Goal: Information Seeking & Learning: Learn about a topic

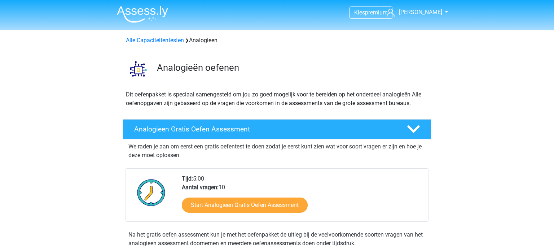
click at [231, 128] on h4 "Analogieen Gratis Oefen Assessment" at bounding box center [264, 129] width 261 height 8
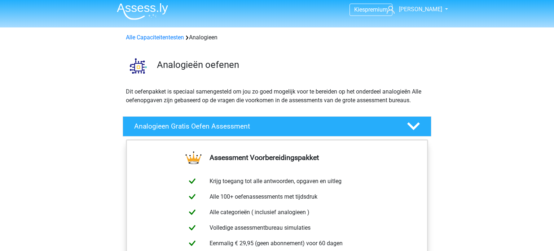
scroll to position [4, 0]
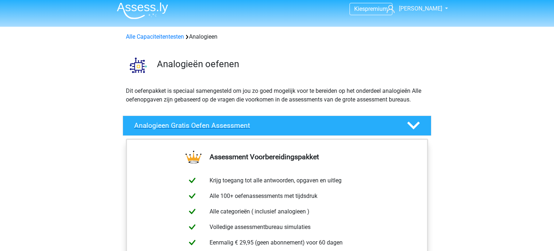
click at [416, 126] on polygon at bounding box center [413, 126] width 13 height 8
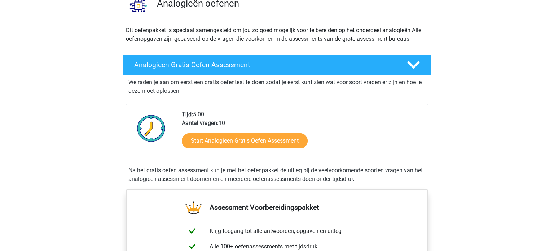
scroll to position [110, 0]
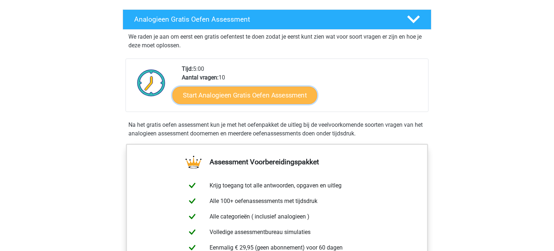
click at [249, 97] on link "Start Analogieen Gratis Oefen Assessment" at bounding box center [244, 94] width 145 height 17
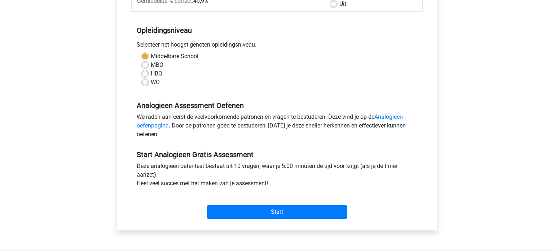
scroll to position [179, 0]
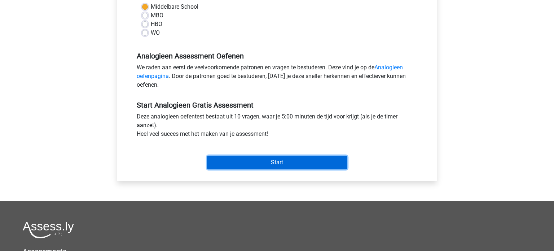
click at [275, 164] on input "Start" at bounding box center [277, 162] width 140 height 14
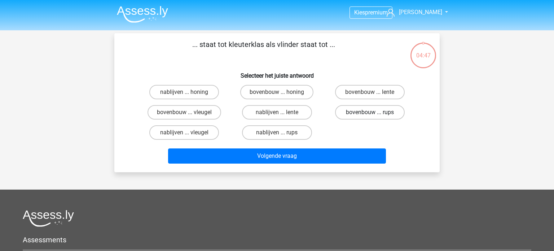
click at [368, 114] on label "bovenbouw ... rups" at bounding box center [370, 112] width 70 height 14
click at [370, 114] on input "bovenbouw ... rups" at bounding box center [372, 114] width 5 height 5
radio input "true"
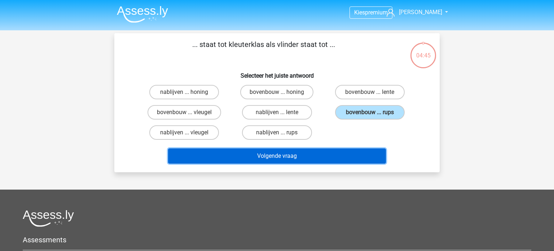
click at [331, 157] on button "Volgende vraag" at bounding box center [277, 155] width 218 height 15
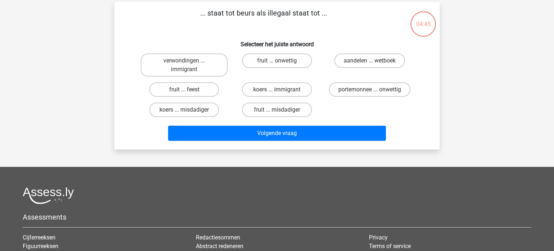
scroll to position [33, 0]
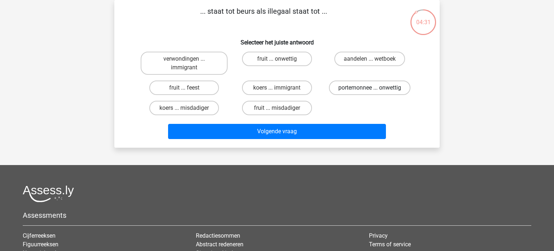
click at [365, 83] on label "portemonnee ... onwettig" at bounding box center [370, 87] width 82 height 14
click at [370, 88] on input "portemonnee ... onwettig" at bounding box center [372, 90] width 5 height 5
radio input "true"
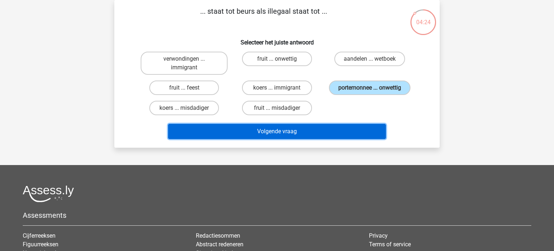
click at [355, 134] on button "Volgende vraag" at bounding box center [277, 131] width 218 height 15
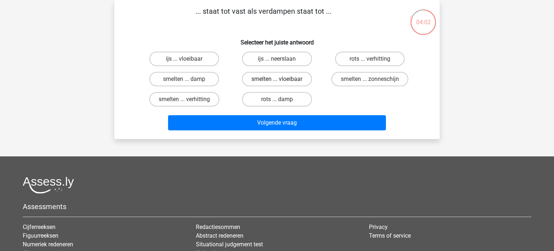
click at [294, 79] on label "smelten ... vloeibaar" at bounding box center [277, 79] width 70 height 14
click at [282, 79] on input "smelten ... vloeibaar" at bounding box center [279, 81] width 5 height 5
radio input "true"
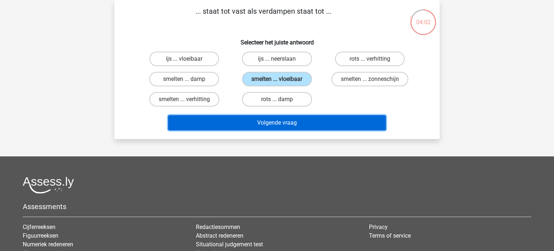
click at [314, 119] on button "Volgende vraag" at bounding box center [277, 122] width 218 height 15
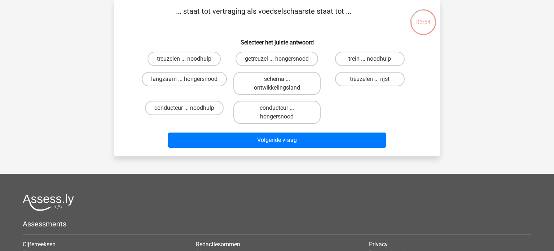
click at [187, 79] on input "langzaam ... hongersnood" at bounding box center [186, 81] width 5 height 5
radio input "true"
click at [270, 61] on label "getreuzel ... hongersnood" at bounding box center [277, 59] width 83 height 14
click at [277, 61] on input "getreuzel ... hongersnood" at bounding box center [279, 61] width 5 height 5
radio input "true"
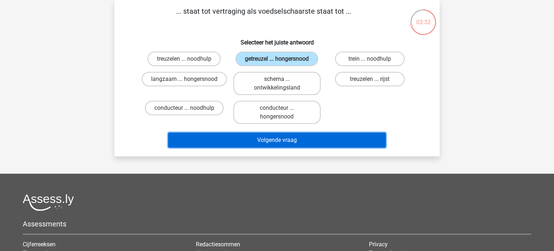
click at [309, 140] on button "Volgende vraag" at bounding box center [277, 139] width 218 height 15
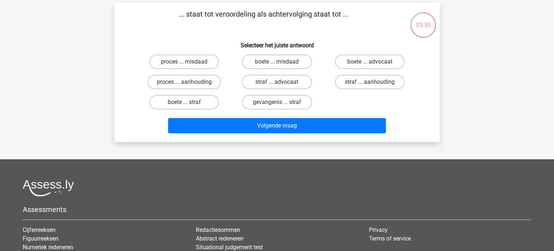
scroll to position [30, 0]
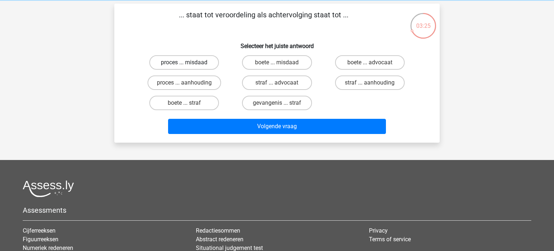
click at [189, 62] on label "proces ... misdaad" at bounding box center [184, 62] width 70 height 14
click at [189, 62] on input "proces ... misdaad" at bounding box center [186, 64] width 5 height 5
radio input "true"
click at [196, 81] on label "proces ... aanhouding" at bounding box center [185, 82] width 74 height 14
click at [189, 83] on input "proces ... aanhouding" at bounding box center [186, 85] width 5 height 5
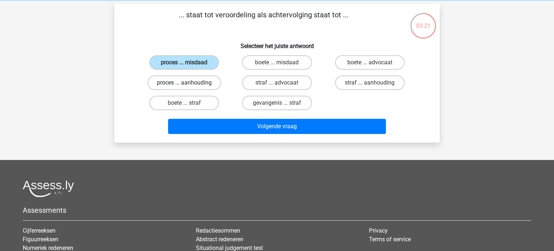
radio input "true"
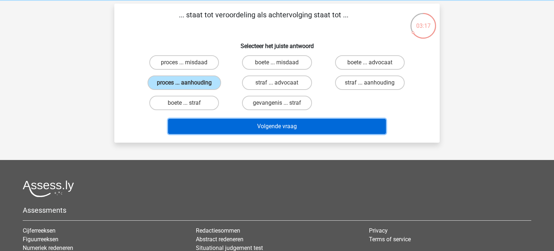
click at [275, 126] on button "Volgende vraag" at bounding box center [277, 126] width 218 height 15
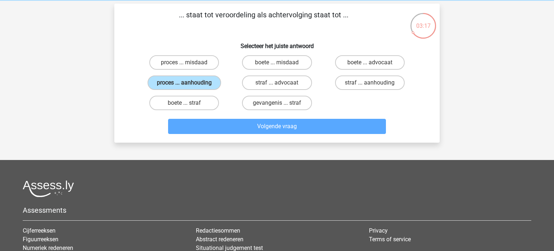
scroll to position [33, 0]
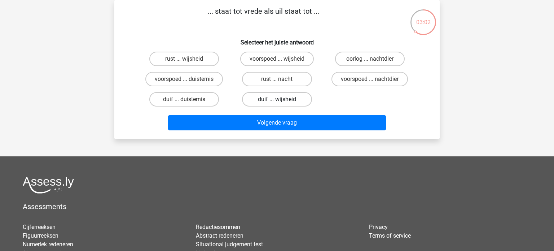
click at [275, 99] on label "duif ... wijsheid" at bounding box center [277, 99] width 70 height 14
click at [277, 99] on input "duif ... wijsheid" at bounding box center [279, 101] width 5 height 5
radio input "true"
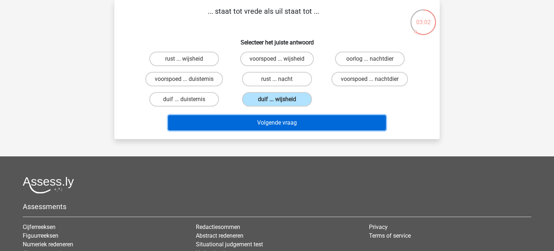
click at [301, 123] on button "Volgende vraag" at bounding box center [277, 122] width 218 height 15
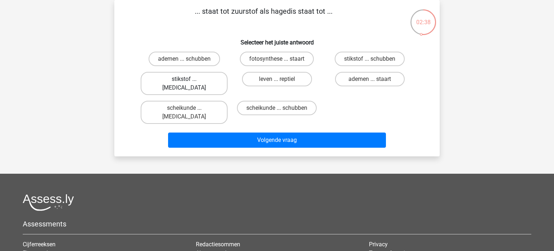
click at [201, 80] on label "stikstof ... krokodil" at bounding box center [184, 83] width 87 height 23
click at [189, 80] on input "stikstof ... krokodil" at bounding box center [186, 81] width 5 height 5
radio input "true"
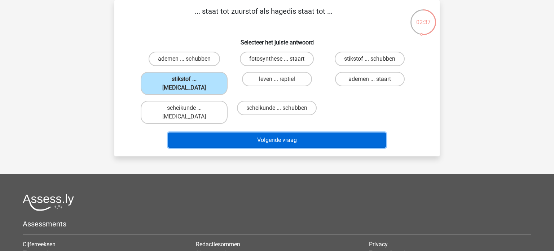
click at [305, 132] on button "Volgende vraag" at bounding box center [277, 139] width 218 height 15
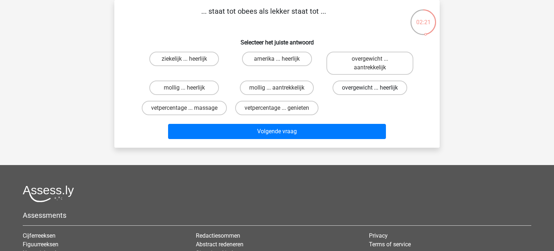
click at [383, 88] on label "overgewicht ... heerlijk" at bounding box center [370, 87] width 75 height 14
click at [374, 88] on input "overgewicht ... heerlijk" at bounding box center [372, 90] width 5 height 5
radio input "true"
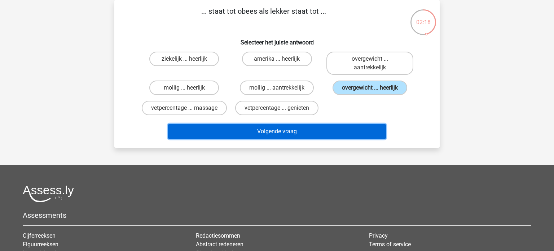
click at [360, 127] on button "Volgende vraag" at bounding box center [277, 131] width 218 height 15
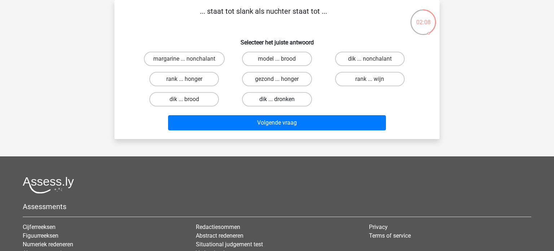
click at [295, 99] on label "dik ... dronken" at bounding box center [277, 99] width 70 height 14
click at [282, 99] on input "dik ... dronken" at bounding box center [279, 101] width 5 height 5
radio input "true"
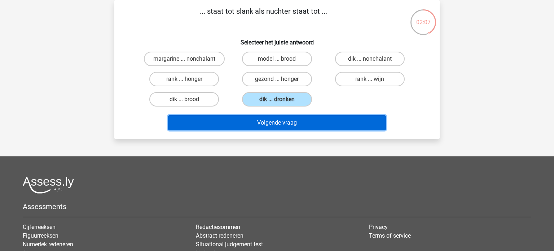
click at [321, 122] on button "Volgende vraag" at bounding box center [277, 122] width 218 height 15
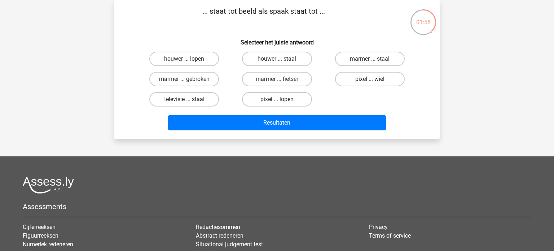
click at [381, 80] on label "pixel ... wiel" at bounding box center [370, 79] width 70 height 14
click at [374, 80] on input "pixel ... wiel" at bounding box center [372, 81] width 5 height 5
radio input "true"
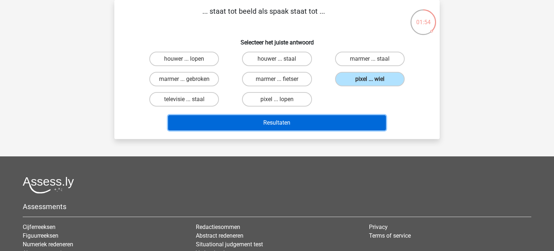
click at [295, 119] on button "Resultaten" at bounding box center [277, 122] width 218 height 15
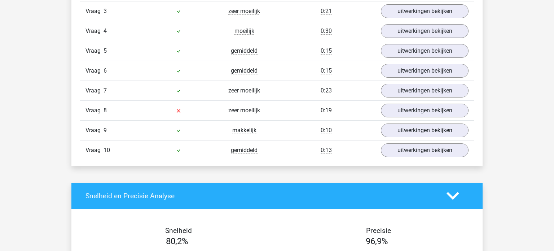
scroll to position [670, 0]
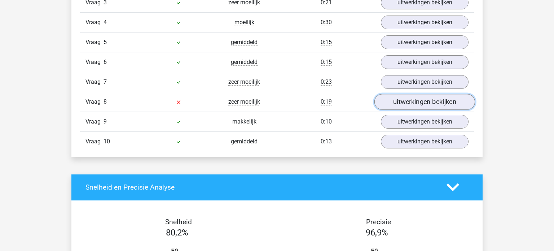
click at [414, 99] on link "uitwerkingen bekijken" at bounding box center [424, 102] width 101 height 16
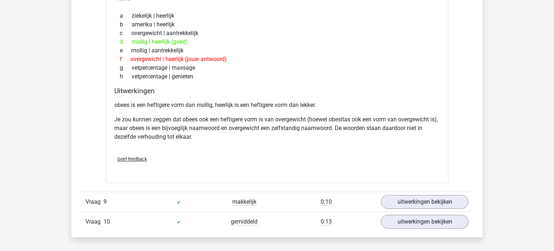
scroll to position [807, 0]
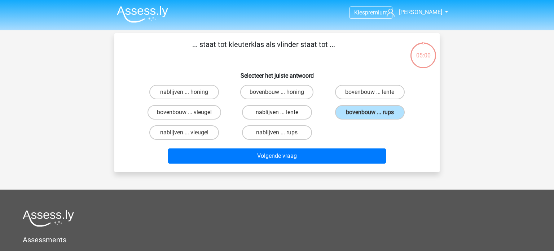
scroll to position [33, 0]
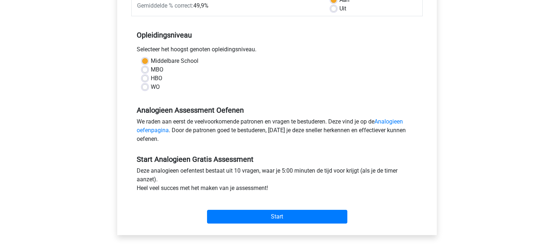
scroll to position [233, 0]
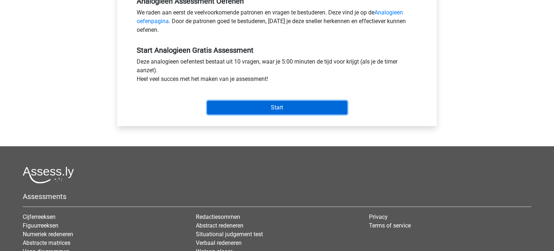
click at [323, 110] on input "Start" at bounding box center [277, 108] width 140 height 14
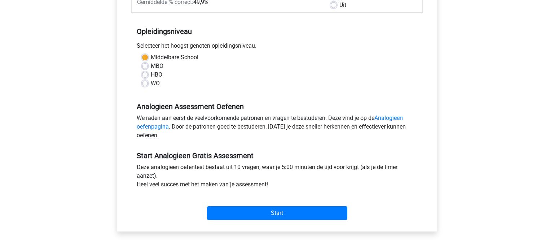
scroll to position [127, 0]
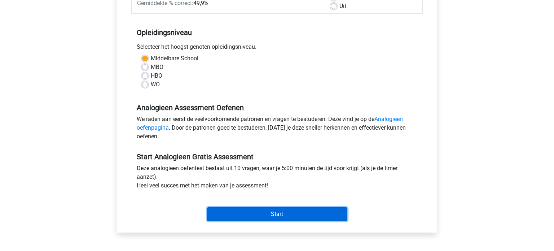
click at [296, 218] on input "Start" at bounding box center [277, 214] width 140 height 14
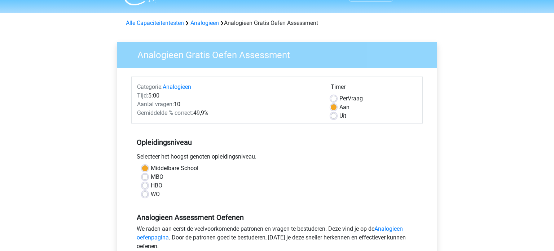
scroll to position [0, 0]
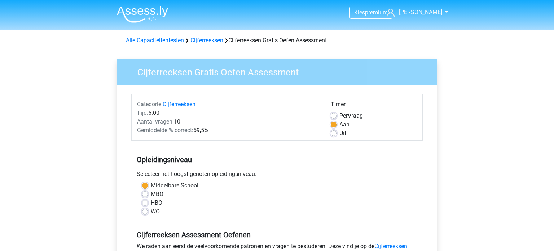
scroll to position [179, 0]
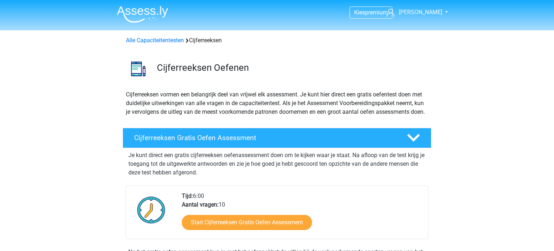
scroll to position [65, 0]
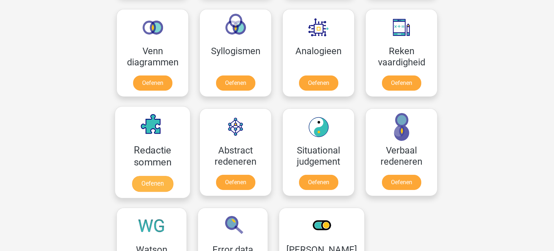
scroll to position [452, 0]
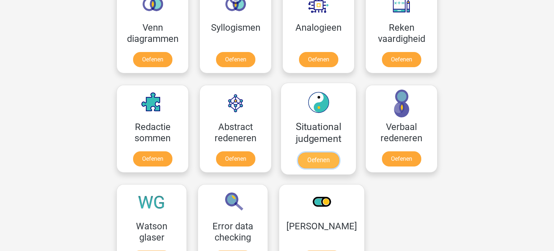
click at [327, 162] on link "Oefenen" at bounding box center [318, 160] width 41 height 16
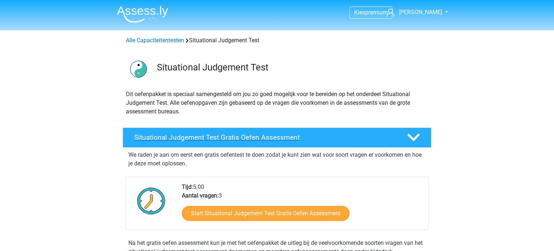
click at [240, 139] on h4 "Situational Judgement Test Gratis Oefen Assessment" at bounding box center [264, 137] width 261 height 8
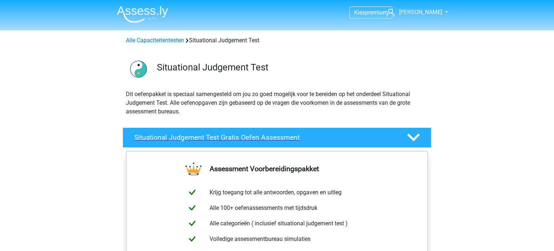
click at [417, 138] on icon at bounding box center [413, 137] width 13 height 13
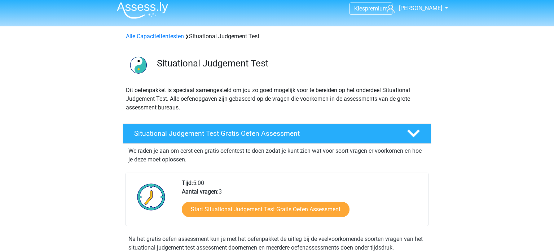
scroll to position [82, 0]
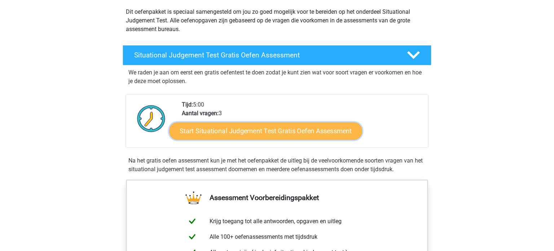
click at [271, 130] on link "Start Situational Judgement Test Gratis Oefen Assessment" at bounding box center [265, 130] width 193 height 17
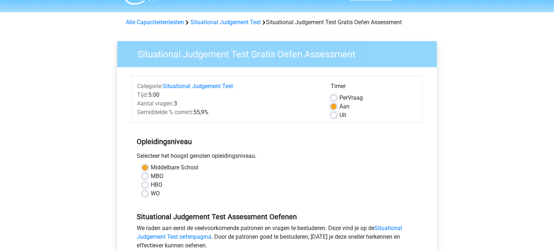
scroll to position [247, 0]
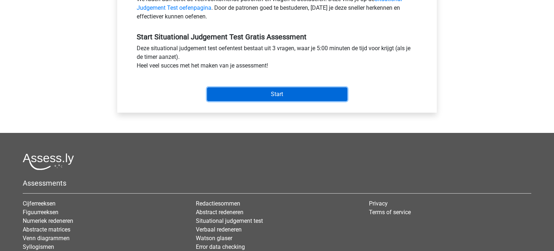
click at [293, 95] on input "Start" at bounding box center [277, 94] width 140 height 14
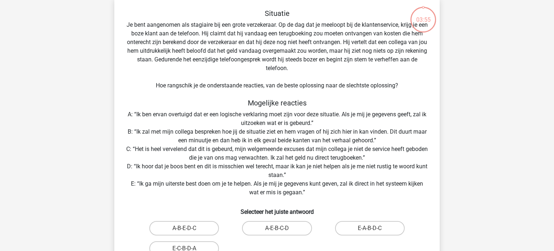
scroll to position [35, 0]
click at [128, 73] on div "Situatie Je bent aangenomen als stagiaire bij een grote verzekeraar. Op de dag …" at bounding box center [277, 145] width 320 height 273
click at [131, 92] on div "Situatie Je bent aangenomen als stagiaire bij een grote verzekeraar. Op de dag …" at bounding box center [277, 145] width 320 height 273
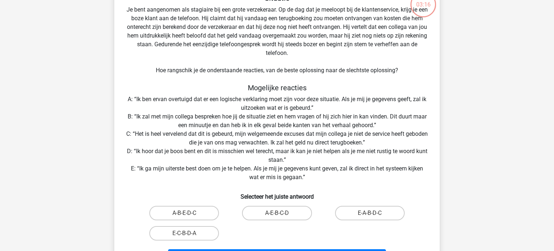
scroll to position [53, 0]
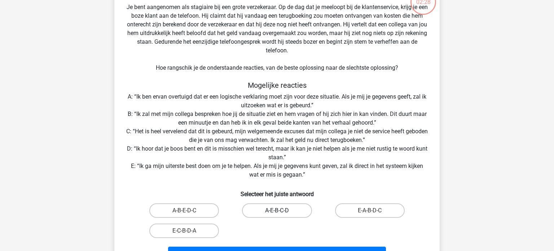
click at [291, 207] on label "A-E-B-C-D" at bounding box center [277, 210] width 70 height 14
click at [282, 210] on input "A-E-B-C-D" at bounding box center [279, 212] width 5 height 5
radio input "true"
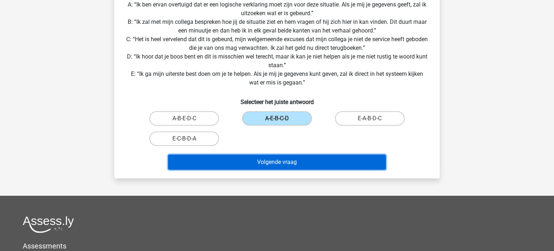
click at [319, 160] on button "Volgende vraag" at bounding box center [277, 161] width 218 height 15
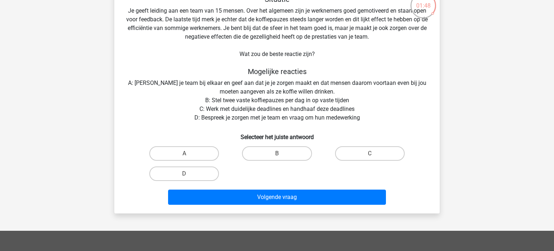
scroll to position [49, 0]
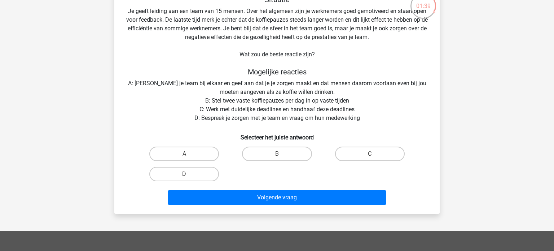
click at [225, 101] on div "Situatie Je geeft leiding aan een team van 15 mensen. Over het algemeen zijn je…" at bounding box center [277, 101] width 320 height 213
click at [219, 110] on div "Situatie Je geeft leiding aan een team van 15 mensen. Over het algemeen zijn je…" at bounding box center [277, 101] width 320 height 213
click at [340, 108] on div "Situatie Je geeft leiding aan een team van 15 mensen. Over het algemeen zijn je…" at bounding box center [277, 101] width 320 height 213
click at [299, 109] on div "Situatie Je geeft leiding aan een team van 15 mensen. Over het algemeen zijn je…" at bounding box center [277, 101] width 320 height 213
click at [375, 155] on label "C" at bounding box center [370, 153] width 70 height 14
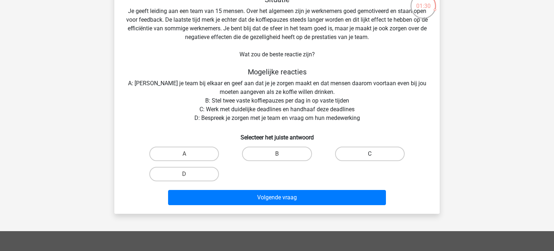
click at [374, 155] on input "C" at bounding box center [372, 156] width 5 height 5
radio input "true"
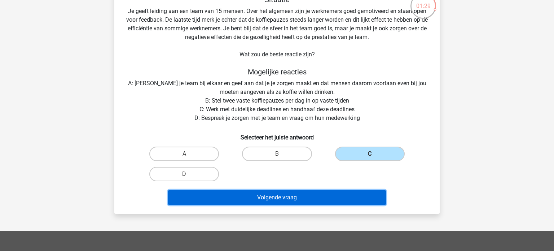
click at [343, 196] on button "Volgende vraag" at bounding box center [277, 197] width 218 height 15
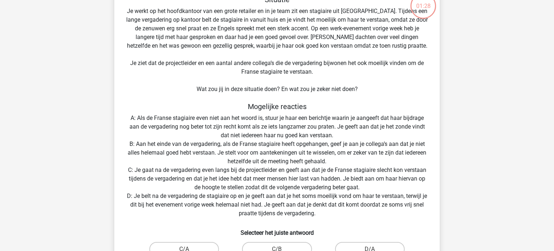
scroll to position [33, 0]
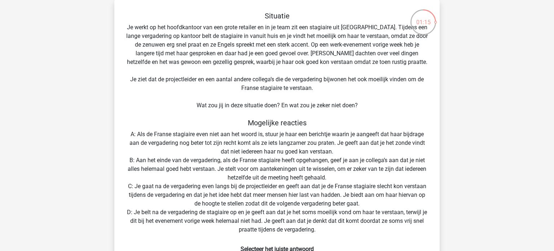
click at [250, 74] on div "Situatie Je werkt op het hoofdkantoor van een grote retailer en in je team zit …" at bounding box center [277, 166] width 320 height 308
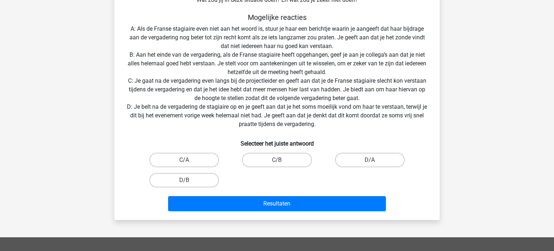
scroll to position [144, 0]
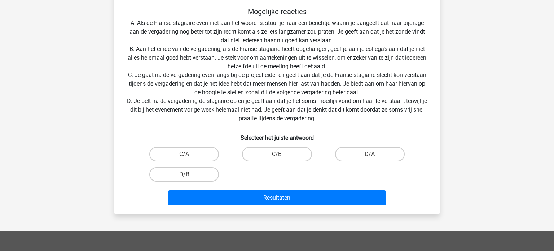
click at [371, 155] on input "D/A" at bounding box center [372, 156] width 5 height 5
radio input "true"
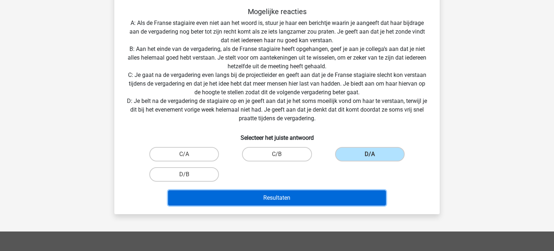
click at [332, 197] on button "Resultaten" at bounding box center [277, 197] width 218 height 15
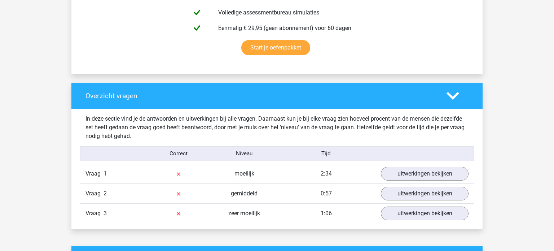
scroll to position [460, 0]
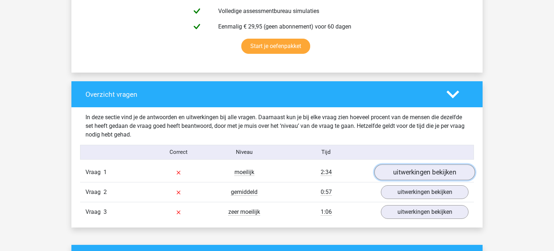
click at [437, 172] on link "uitwerkingen bekijken" at bounding box center [424, 172] width 101 height 16
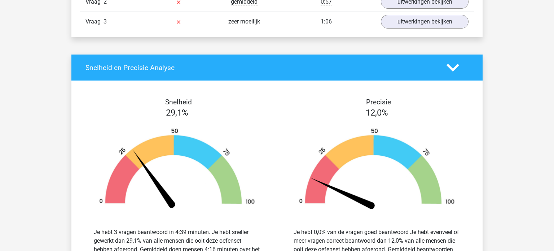
scroll to position [1036, 0]
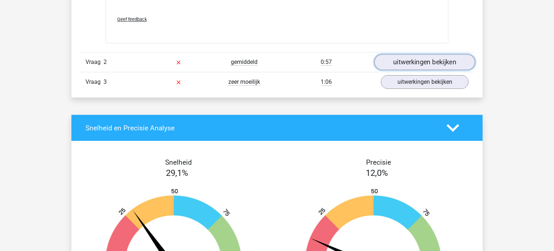
click at [455, 63] on link "uitwerkingen bekijken" at bounding box center [424, 62] width 101 height 16
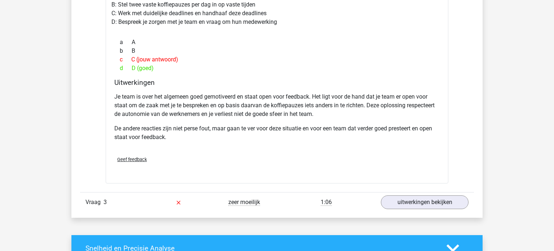
scroll to position [1222, 0]
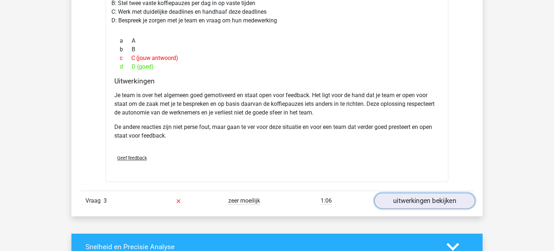
click at [409, 203] on link "uitwerkingen bekijken" at bounding box center [424, 201] width 101 height 16
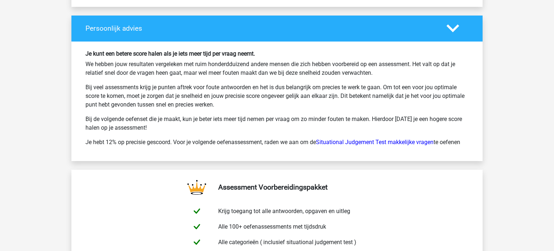
scroll to position [2245, 0]
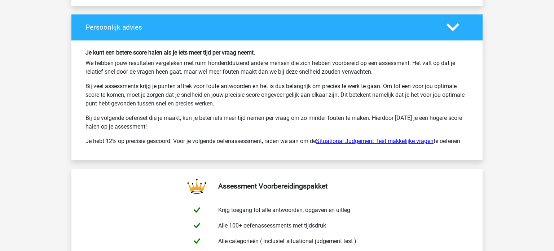
click at [380, 140] on link "Situational Judgement Test makkelijke vragen" at bounding box center [375, 140] width 118 height 7
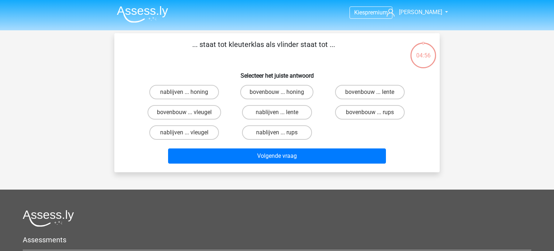
click at [423, 135] on div "nablijven ... honing bovenbouw ... honing bovenbouw ... lente bovenbouw ... vle…" at bounding box center [277, 112] width 302 height 61
click at [381, 114] on label "bovenbouw ... rups" at bounding box center [370, 112] width 70 height 14
click at [374, 114] on input "bovenbouw ... rups" at bounding box center [372, 114] width 5 height 5
radio input "true"
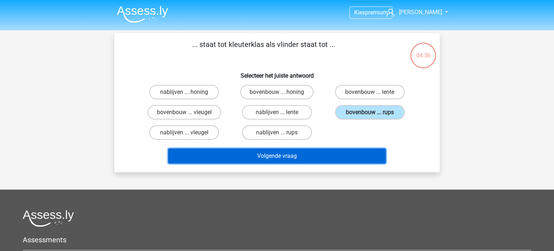
click at [344, 159] on button "Volgende vraag" at bounding box center [277, 155] width 218 height 15
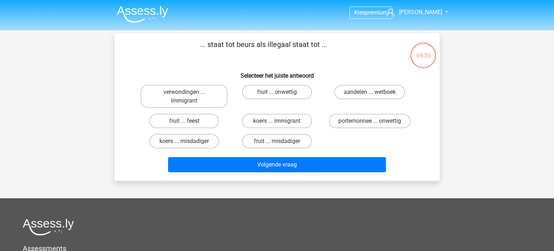
scroll to position [33, 0]
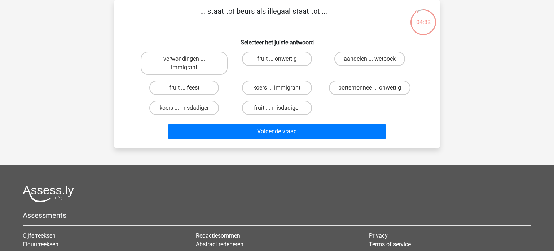
click at [422, 49] on div "verwondingen ... immigrant fruit ... onwettig aandelen ... wetboek fruit ... fe…" at bounding box center [277, 83] width 302 height 69
click at [377, 88] on label "portemonnee ... onwettig" at bounding box center [370, 87] width 82 height 14
click at [374, 88] on input "portemonnee ... onwettig" at bounding box center [372, 90] width 5 height 5
radio input "true"
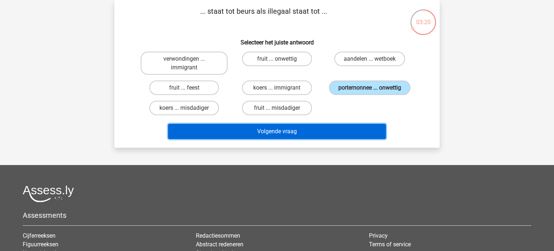
click at [366, 137] on button "Volgende vraag" at bounding box center [277, 131] width 218 height 15
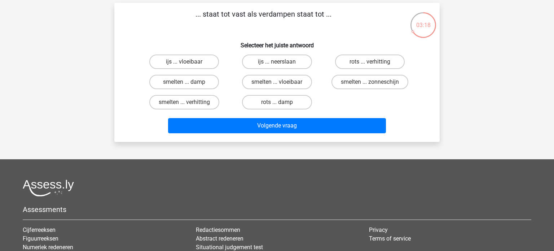
scroll to position [30, 0]
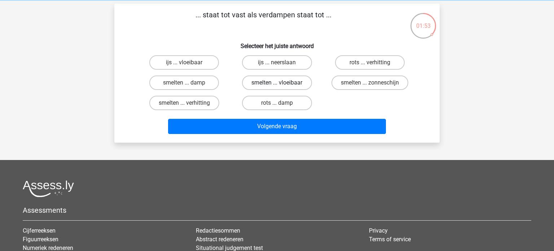
click at [298, 84] on label "smelten ... vloeibaar" at bounding box center [277, 82] width 70 height 14
click at [282, 84] on input "smelten ... vloeibaar" at bounding box center [279, 85] width 5 height 5
radio input "true"
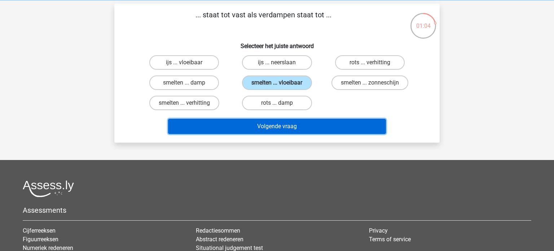
click at [314, 126] on button "Volgende vraag" at bounding box center [277, 126] width 218 height 15
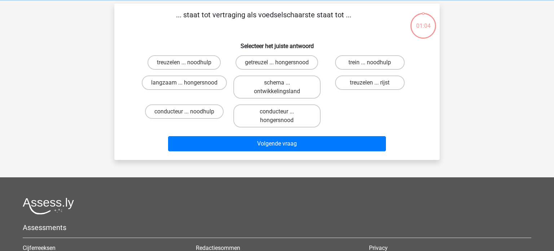
scroll to position [33, 0]
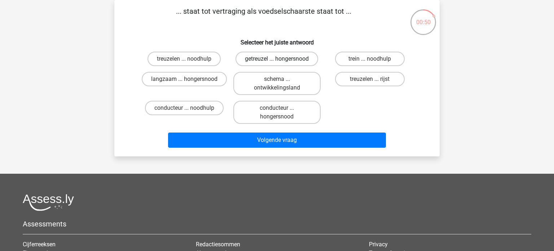
click at [292, 60] on label "getreuzel ... hongersnood" at bounding box center [277, 59] width 83 height 14
click at [282, 60] on input "getreuzel ... hongersnood" at bounding box center [279, 61] width 5 height 5
radio input "true"
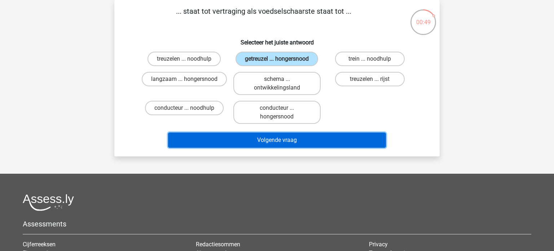
click at [334, 141] on button "Volgende vraag" at bounding box center [277, 139] width 218 height 15
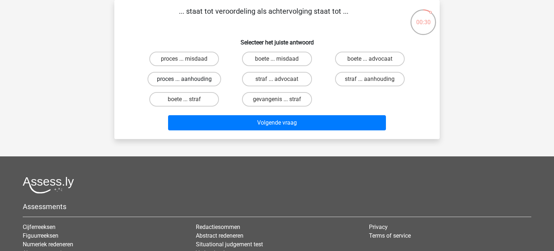
click at [210, 78] on label "proces ... aanhouding" at bounding box center [185, 79] width 74 height 14
click at [189, 79] on input "proces ... aanhouding" at bounding box center [186, 81] width 5 height 5
radio input "true"
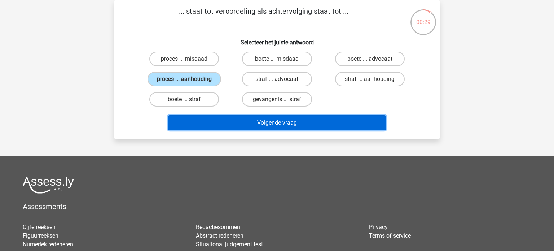
click at [314, 121] on button "Volgende vraag" at bounding box center [277, 122] width 218 height 15
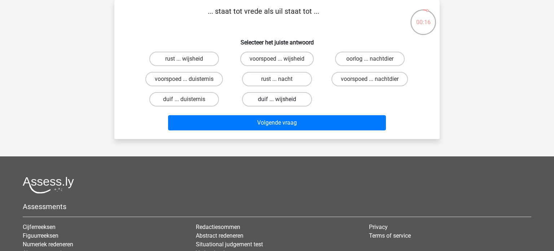
click at [274, 98] on label "duif ... wijsheid" at bounding box center [277, 99] width 70 height 14
click at [277, 99] on input "duif ... wijsheid" at bounding box center [279, 101] width 5 height 5
radio input "true"
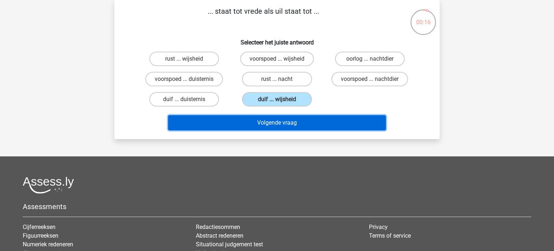
click at [311, 124] on button "Volgende vraag" at bounding box center [277, 122] width 218 height 15
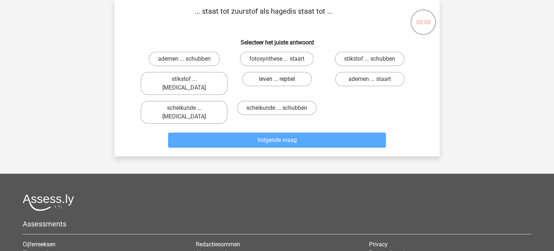
click at [289, 81] on label "leven ... reptiel" at bounding box center [277, 79] width 70 height 14
click at [282, 81] on input "leven ... reptiel" at bounding box center [279, 81] width 5 height 5
radio input "true"
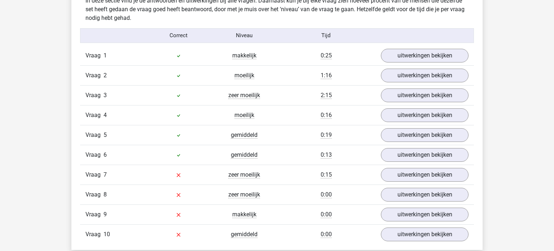
scroll to position [582, 0]
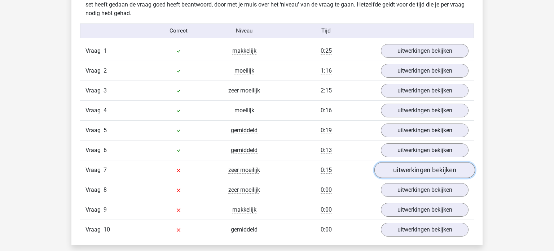
click at [447, 166] on link "uitwerkingen bekijken" at bounding box center [424, 170] width 101 height 16
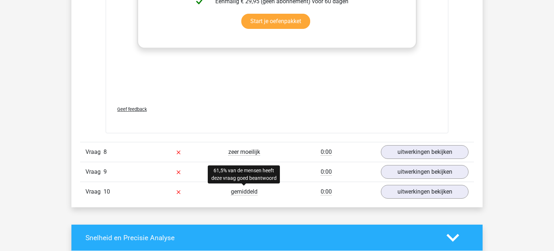
scroll to position [1010, 0]
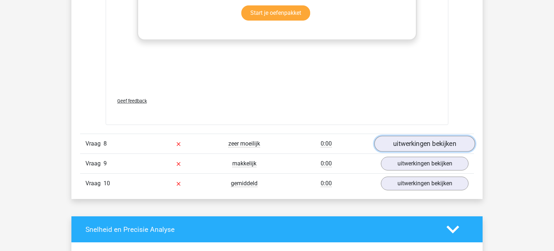
click at [407, 144] on link "uitwerkingen bekijken" at bounding box center [424, 144] width 101 height 16
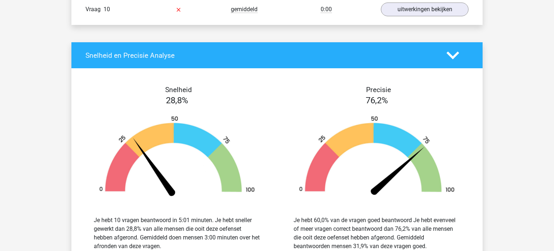
scroll to position [1541, 0]
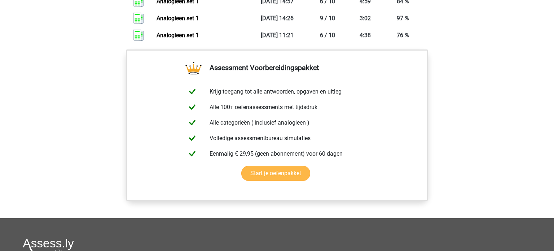
scroll to position [564, 0]
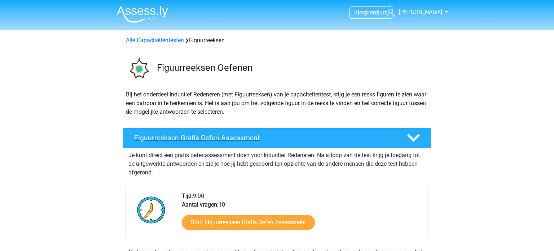
click at [228, 140] on h4 "Figuurreeksen Gratis Oefen Assessment" at bounding box center [264, 137] width 261 height 8
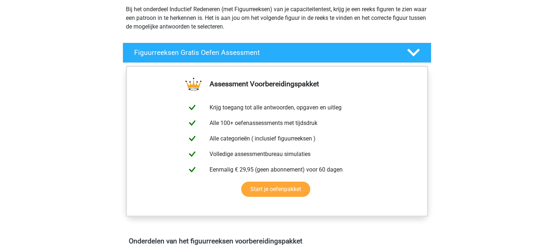
scroll to position [4, 0]
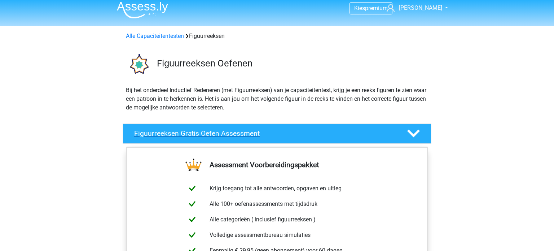
click at [412, 133] on polygon at bounding box center [413, 134] width 13 height 8
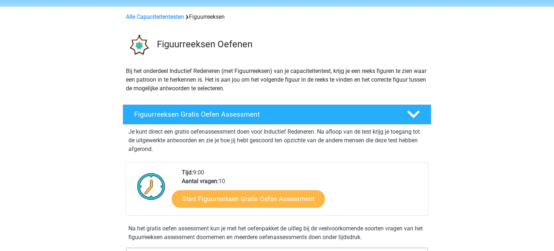
scroll to position [38, 0]
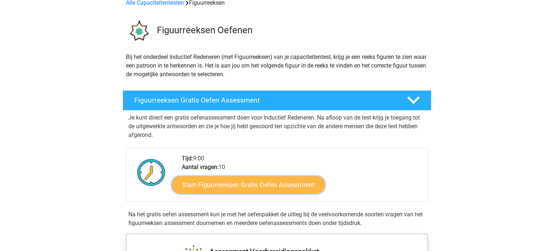
click at [295, 183] on link "Start Figuurreeksen Gratis Oefen Assessment" at bounding box center [248, 184] width 153 height 17
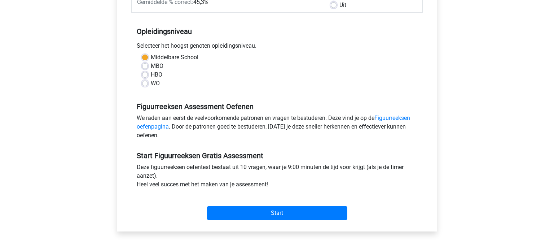
scroll to position [234, 0]
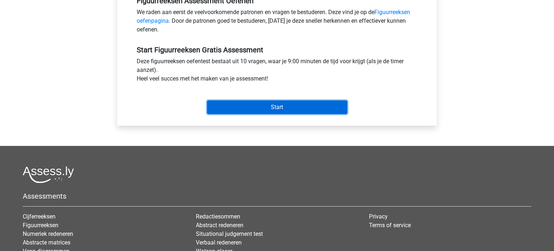
click at [279, 106] on input "Start" at bounding box center [277, 107] width 140 height 14
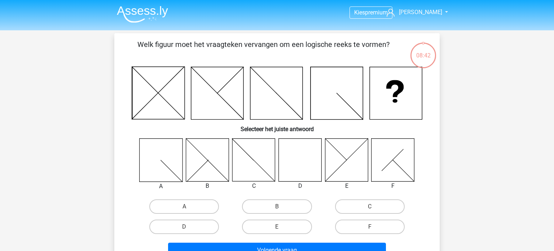
click at [307, 158] on icon at bounding box center [300, 159] width 43 height 43
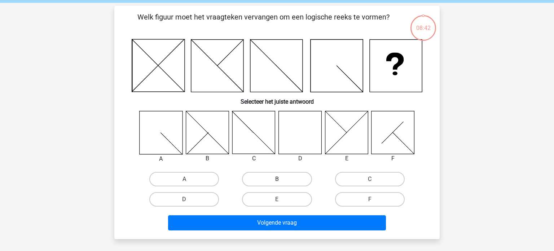
scroll to position [30, 0]
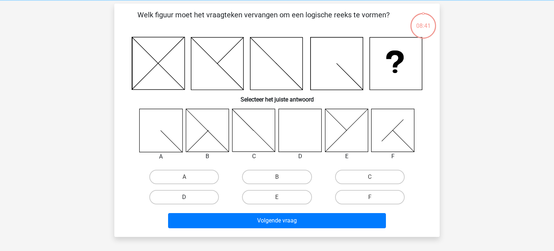
click at [212, 192] on label "D" at bounding box center [184, 197] width 70 height 14
click at [189, 197] on input "D" at bounding box center [186, 199] width 5 height 5
radio input "true"
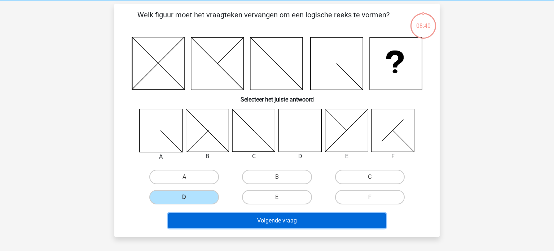
click at [313, 220] on button "Volgende vraag" at bounding box center [277, 220] width 218 height 15
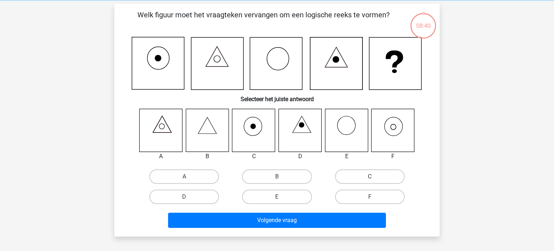
scroll to position [33, 0]
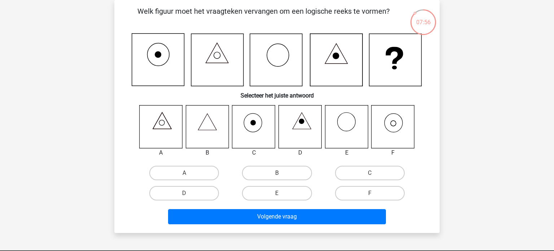
click at [403, 123] on icon at bounding box center [394, 122] width 18 height 19
click at [382, 195] on label "F" at bounding box center [370, 193] width 70 height 14
click at [374, 195] on input "F" at bounding box center [372, 195] width 5 height 5
radio input "true"
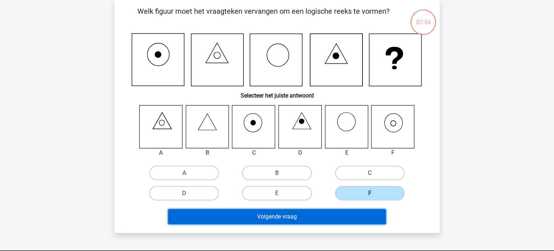
click at [362, 215] on button "Volgende vraag" at bounding box center [277, 216] width 218 height 15
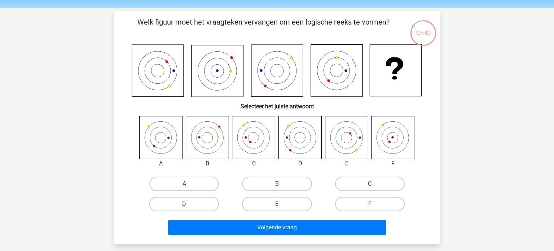
scroll to position [21, 0]
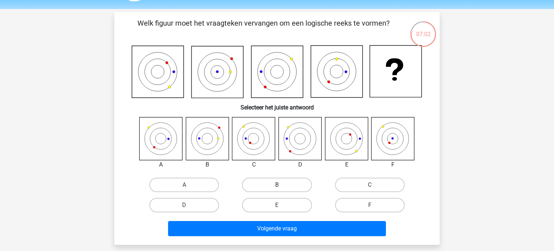
click at [280, 181] on label "B" at bounding box center [277, 185] width 70 height 14
click at [280, 185] on input "B" at bounding box center [279, 187] width 5 height 5
radio input "true"
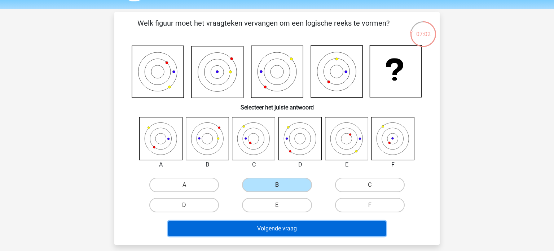
click at [298, 229] on button "Volgende vraag" at bounding box center [277, 228] width 218 height 15
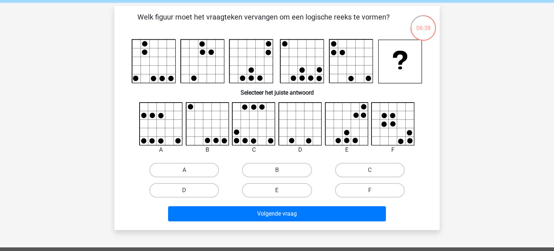
scroll to position [43, 0]
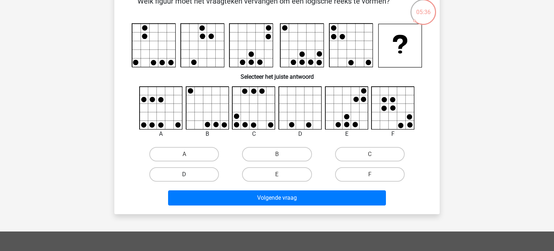
click at [197, 174] on label "D" at bounding box center [184, 174] width 70 height 14
click at [189, 174] on input "D" at bounding box center [186, 176] width 5 height 5
radio input "true"
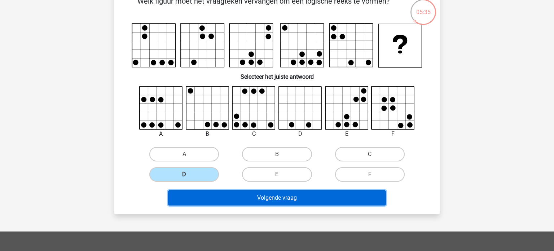
click at [285, 195] on button "Volgende vraag" at bounding box center [277, 197] width 218 height 15
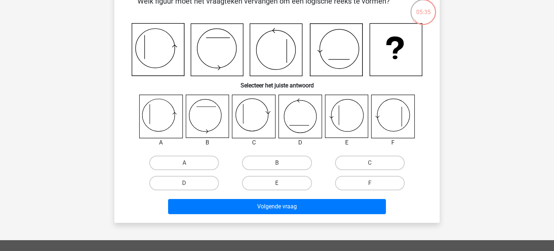
scroll to position [33, 0]
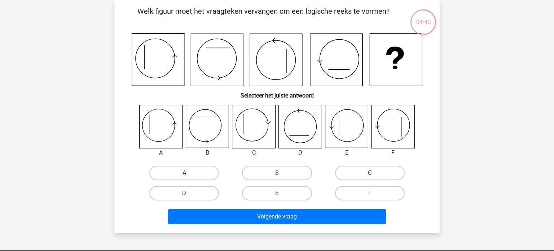
click at [338, 128] on icon at bounding box center [346, 126] width 43 height 43
click at [299, 195] on label "E" at bounding box center [277, 193] width 70 height 14
click at [282, 195] on input "E" at bounding box center [279, 195] width 5 height 5
radio input "true"
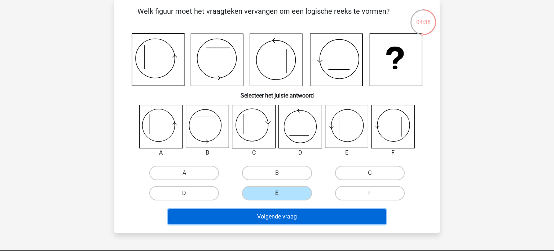
click at [310, 214] on button "Volgende vraag" at bounding box center [277, 216] width 218 height 15
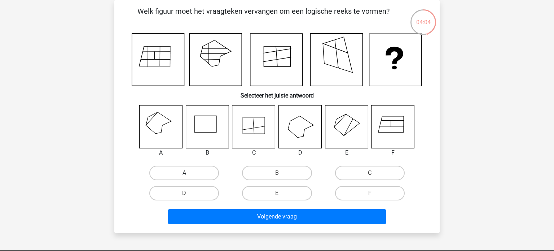
click at [184, 174] on label "A" at bounding box center [184, 173] width 70 height 14
click at [184, 174] on input "A" at bounding box center [186, 175] width 5 height 5
radio input "true"
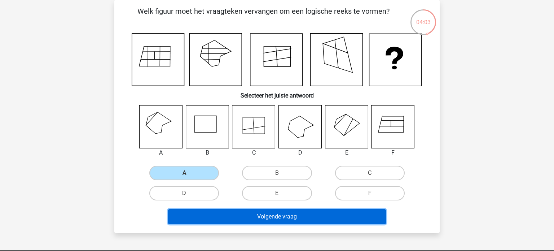
click at [278, 218] on button "Volgende vraag" at bounding box center [277, 216] width 218 height 15
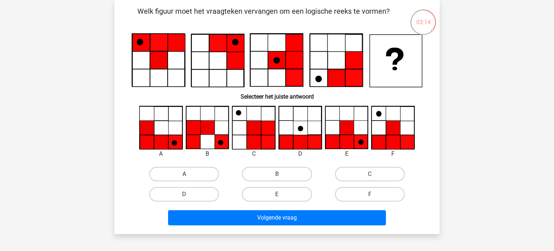
click at [170, 171] on label "A" at bounding box center [184, 174] width 70 height 14
click at [184, 174] on input "A" at bounding box center [186, 176] width 5 height 5
radio input "true"
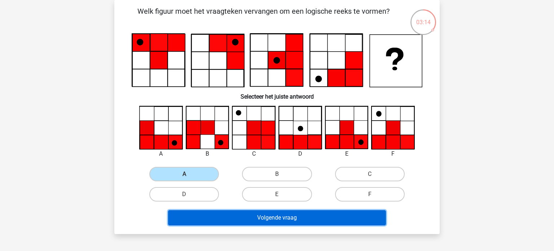
click at [309, 216] on button "Volgende vraag" at bounding box center [277, 217] width 218 height 15
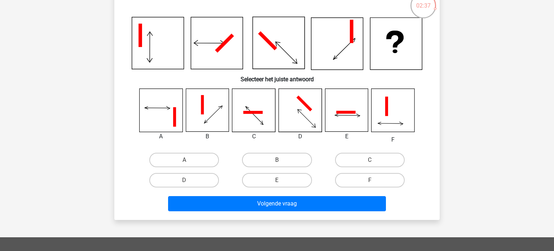
scroll to position [51, 0]
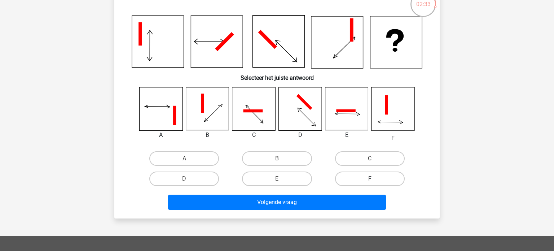
click at [385, 179] on label "F" at bounding box center [370, 178] width 70 height 14
click at [374, 179] on input "F" at bounding box center [372, 181] width 5 height 5
radio input "true"
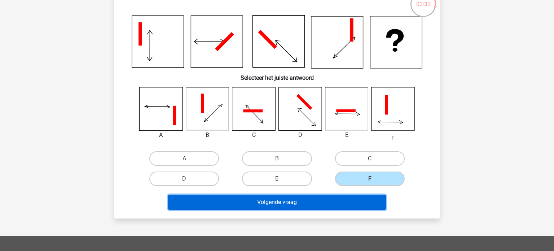
click at [358, 200] on button "Volgende vraag" at bounding box center [277, 201] width 218 height 15
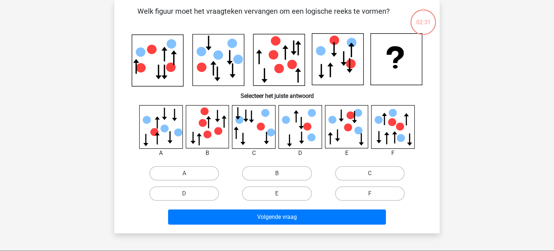
scroll to position [33, 0]
click at [173, 173] on label "A" at bounding box center [184, 173] width 70 height 14
click at [184, 173] on input "A" at bounding box center [186, 175] width 5 height 5
radio input "true"
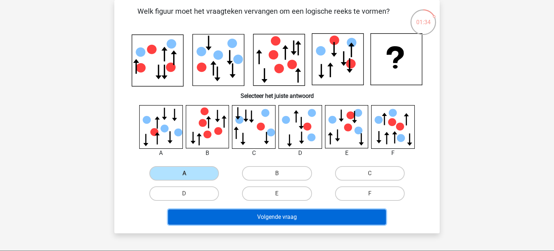
click at [272, 215] on button "Volgende vraag" at bounding box center [277, 216] width 218 height 15
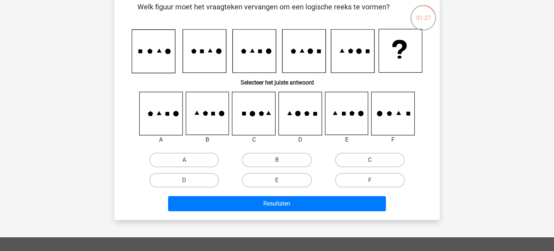
scroll to position [38, 0]
click at [302, 162] on label "B" at bounding box center [277, 160] width 70 height 14
click at [282, 162] on input "B" at bounding box center [279, 162] width 5 height 5
radio input "true"
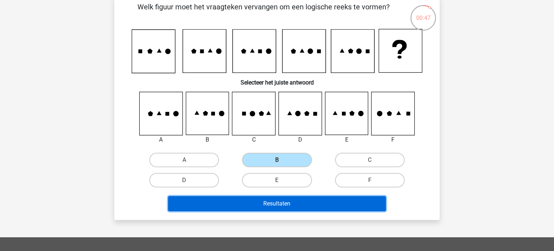
click at [323, 201] on button "Resultaten" at bounding box center [277, 203] width 218 height 15
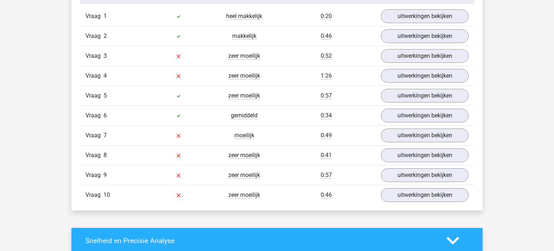
scroll to position [620, 0]
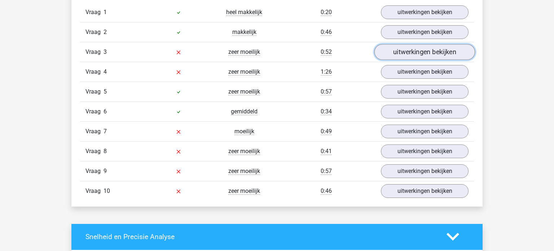
click at [426, 51] on link "uitwerkingen bekijken" at bounding box center [424, 52] width 101 height 16
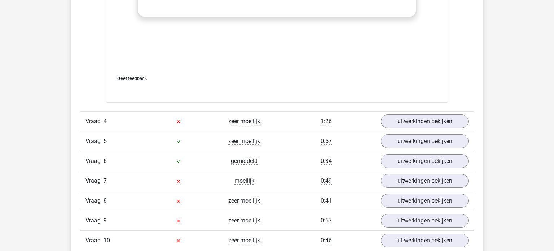
scroll to position [1183, 0]
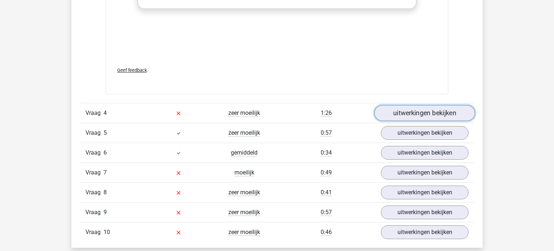
click at [456, 116] on link "uitwerkingen bekijken" at bounding box center [424, 113] width 101 height 16
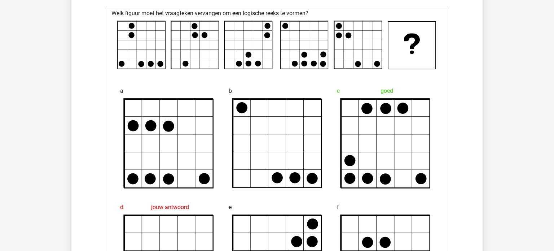
scroll to position [1307, 0]
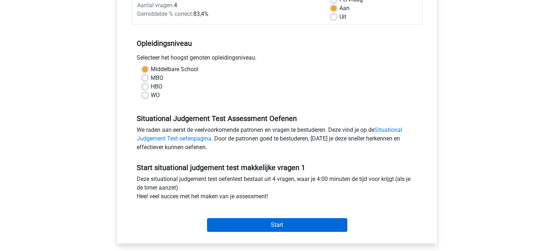
scroll to position [118, 0]
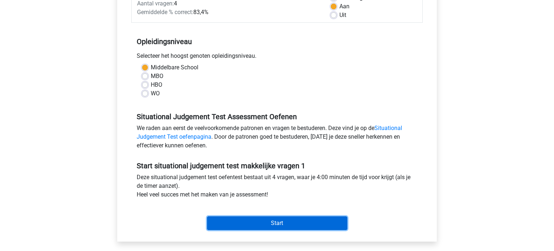
click at [280, 224] on input "Start" at bounding box center [277, 223] width 140 height 14
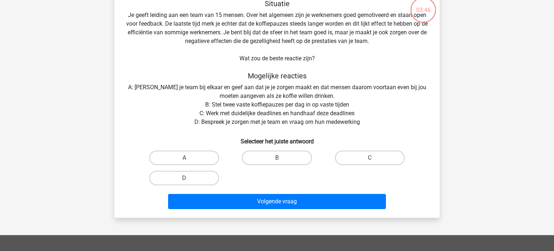
scroll to position [49, 0]
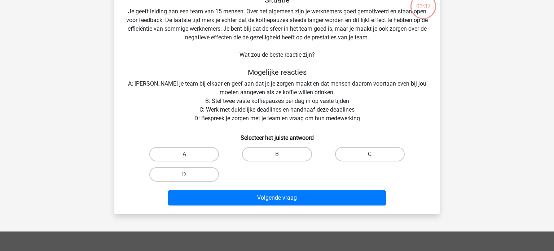
click at [188, 176] on input "D" at bounding box center [186, 176] width 5 height 5
radio input "true"
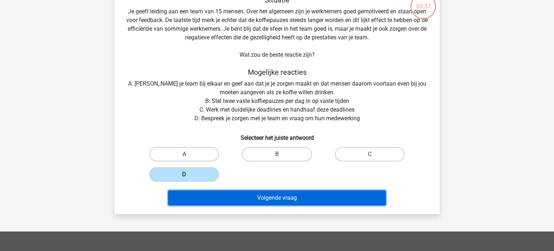
click at [267, 199] on button "Volgende vraag" at bounding box center [277, 197] width 218 height 15
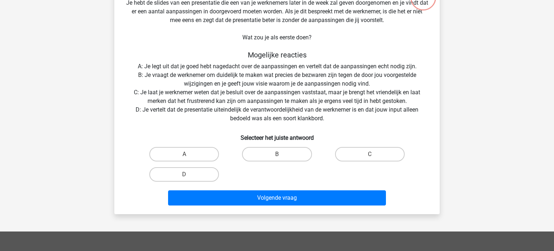
scroll to position [75, 0]
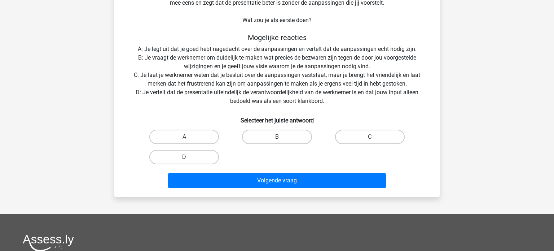
click at [276, 131] on label "B" at bounding box center [277, 137] width 70 height 14
click at [277, 137] on input "B" at bounding box center [279, 139] width 5 height 5
radio input "true"
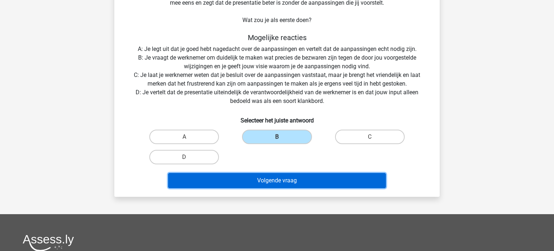
click at [308, 180] on button "Volgende vraag" at bounding box center [277, 180] width 218 height 15
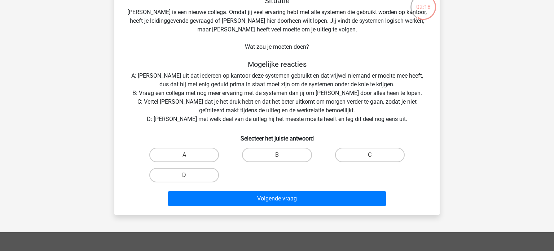
scroll to position [82, 0]
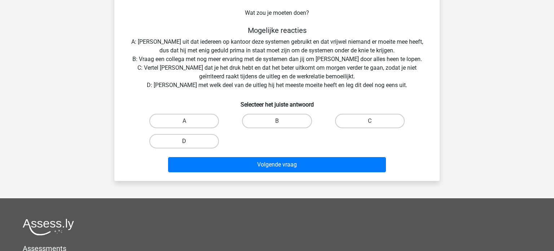
click at [177, 144] on label "D" at bounding box center [184, 141] width 70 height 14
click at [184, 144] on input "D" at bounding box center [186, 143] width 5 height 5
radio input "true"
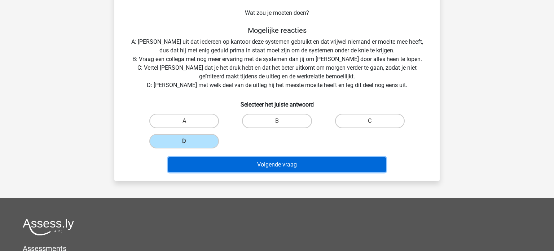
click at [250, 165] on button "Volgende vraag" at bounding box center [277, 164] width 218 height 15
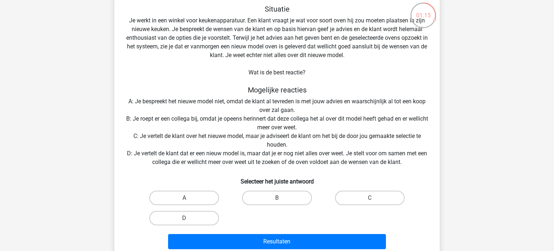
scroll to position [36, 0]
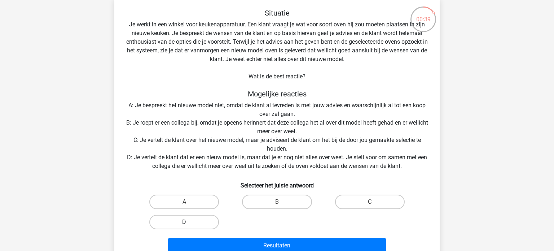
click at [196, 225] on label "D" at bounding box center [184, 222] width 70 height 14
click at [189, 225] on input "D" at bounding box center [186, 224] width 5 height 5
radio input "true"
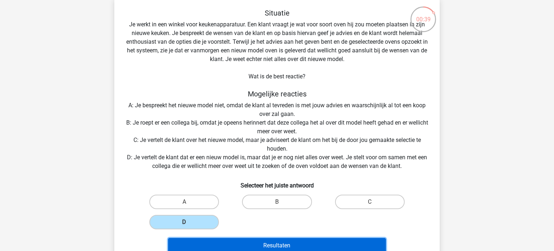
click at [233, 239] on button "Resultaten" at bounding box center [277, 245] width 218 height 15
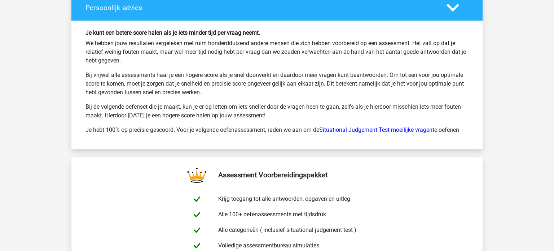
scroll to position [1009, 0]
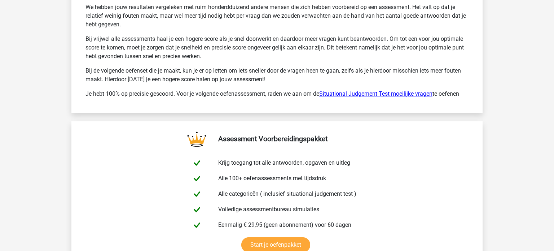
click at [372, 93] on link "Situational Judgement Test moeilijke vragen" at bounding box center [375, 93] width 113 height 7
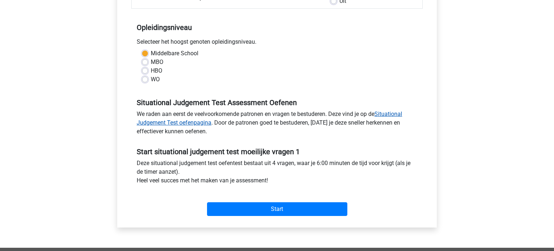
scroll to position [144, 0]
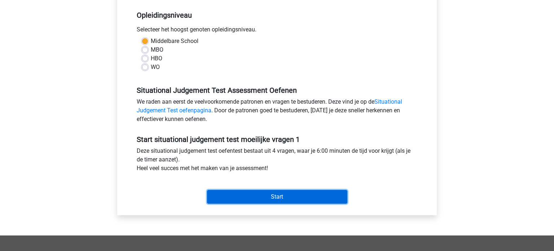
click at [271, 196] on input "Start" at bounding box center [277, 197] width 140 height 14
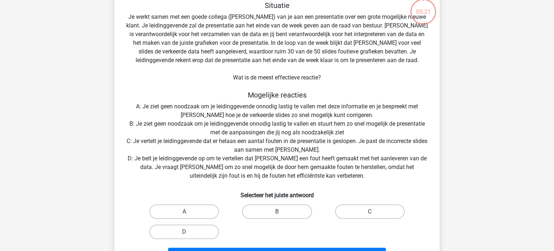
scroll to position [44, 0]
click at [364, 115] on div "Situatie Je werkt samen met een goede collega ([PERSON_NAME]) van je aan een pr…" at bounding box center [277, 133] width 320 height 264
click at [358, 131] on div "Situatie Je werkt samen met een goede collega ([PERSON_NAME]) van je aan een pr…" at bounding box center [277, 133] width 320 height 264
click at [347, 148] on div "Situatie Je werkt samen met een goede collega ([PERSON_NAME]) van je aan een pr…" at bounding box center [277, 133] width 320 height 264
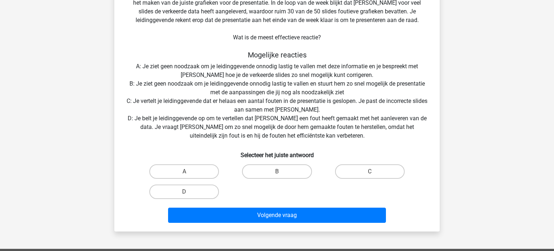
scroll to position [102, 0]
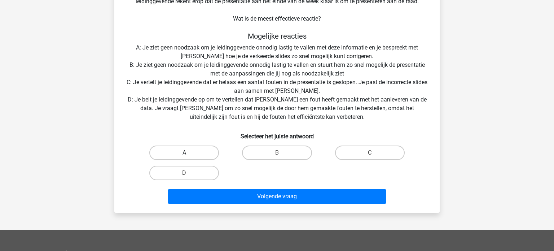
click at [192, 152] on label "A" at bounding box center [184, 152] width 70 height 14
click at [189, 153] on input "A" at bounding box center [186, 155] width 5 height 5
radio input "true"
click at [377, 94] on div "Situatie Je werkt samen met een goede collega ([PERSON_NAME]) van je aan een pr…" at bounding box center [277, 74] width 320 height 264
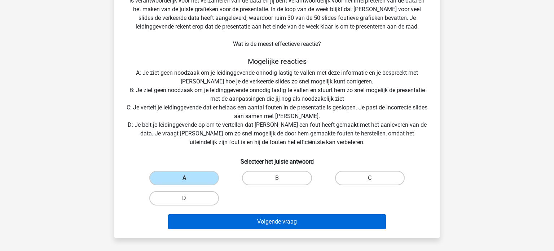
scroll to position [79, 0]
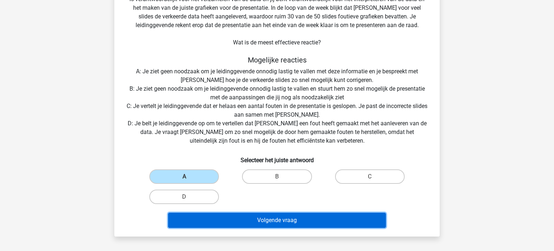
click at [284, 220] on button "Volgende vraag" at bounding box center [277, 220] width 218 height 15
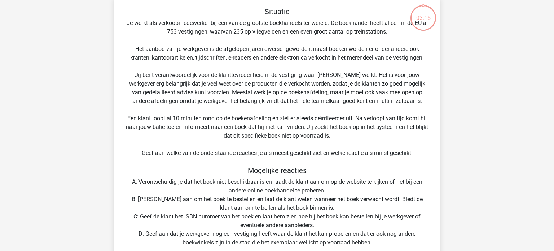
scroll to position [33, 0]
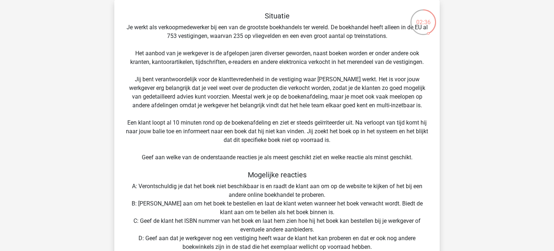
click at [355, 140] on div "Situatie Je werkt als verkoopmedewerker bij een van de grootste boekhandels ter…" at bounding box center [277, 174] width 320 height 325
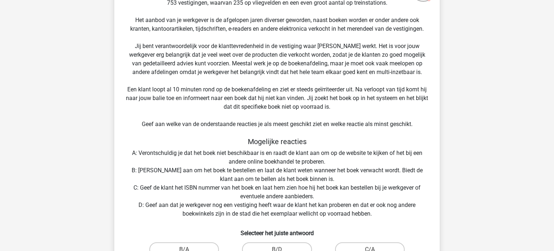
scroll to position [81, 0]
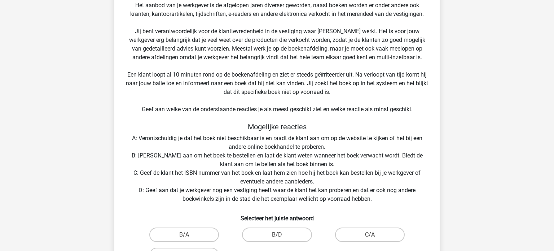
click at [336, 163] on div "Situatie Je werkt als verkoopmedewerker bij een van de grootste boekhandels ter…" at bounding box center [277, 126] width 320 height 325
click at [191, 235] on label "B/A" at bounding box center [184, 234] width 70 height 14
click at [189, 235] on input "B/A" at bounding box center [186, 237] width 5 height 5
radio input "true"
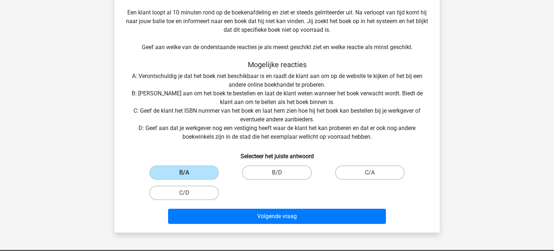
scroll to position [221, 0]
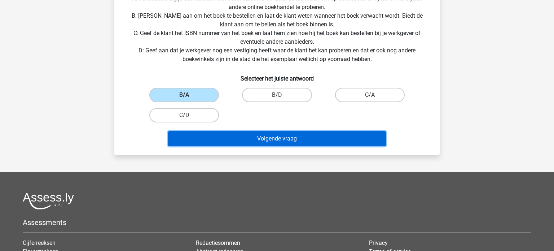
click at [334, 141] on button "Volgende vraag" at bounding box center [277, 138] width 218 height 15
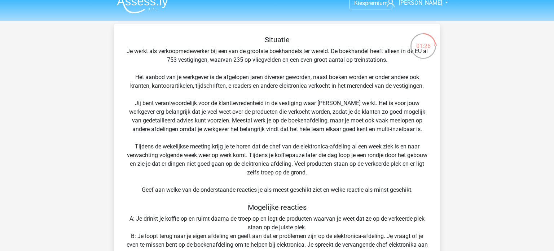
scroll to position [6, 0]
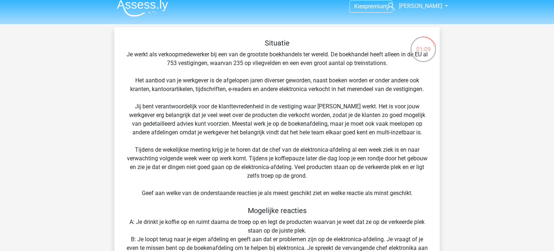
click at [337, 178] on div "Situatie Je werkt als verkoopmedewerker bij een van de grootste boekhandels ter…" at bounding box center [277, 214] width 320 height 351
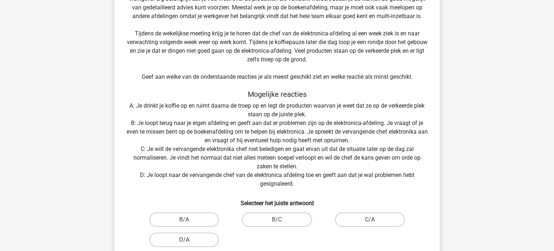
scroll to position [123, 0]
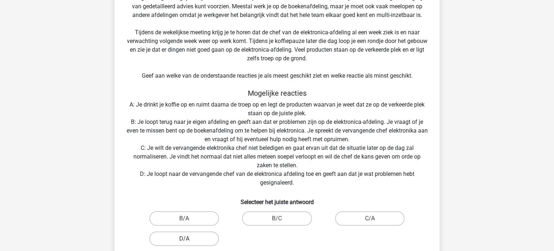
click at [203, 240] on label "D/A" at bounding box center [184, 238] width 70 height 14
click at [189, 240] on input "D/A" at bounding box center [186, 240] width 5 height 5
radio input "true"
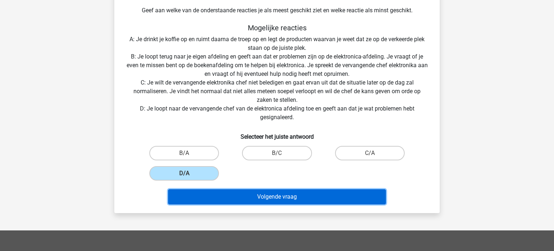
click at [279, 198] on button "Volgende vraag" at bounding box center [277, 196] width 218 height 15
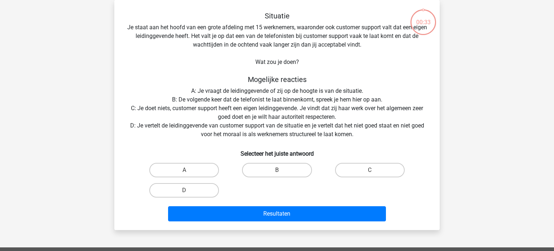
scroll to position [33, 0]
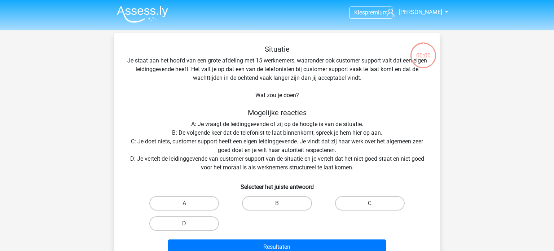
scroll to position [33, 0]
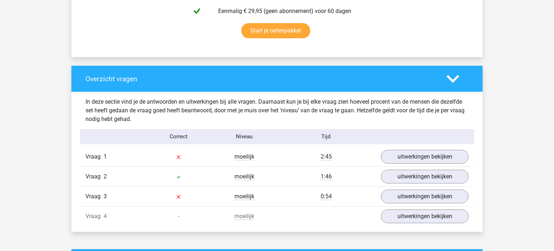
scroll to position [533, 0]
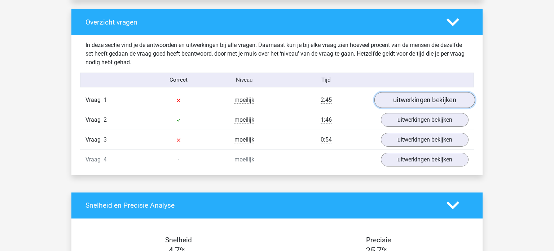
click at [427, 101] on link "uitwerkingen bekijken" at bounding box center [424, 100] width 101 height 16
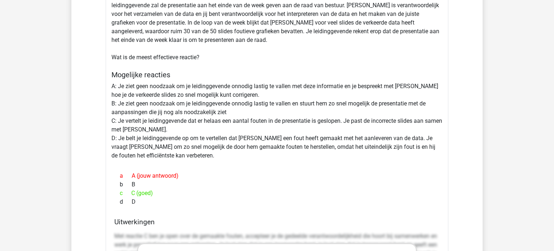
scroll to position [674, 0]
click at [255, 91] on div "Situatie Je werkt samen met een goede collega ([PERSON_NAME]) van je aan een pr…" at bounding box center [277, 227] width 343 height 501
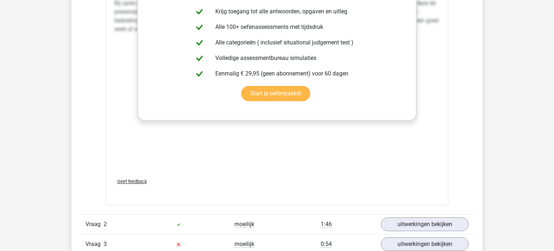
scroll to position [1022, 0]
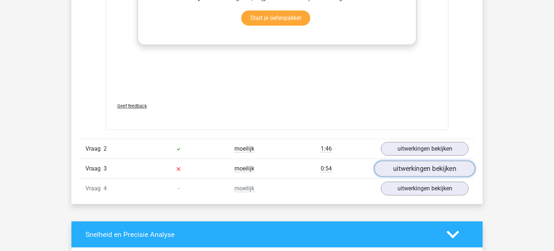
click at [432, 164] on link "uitwerkingen bekijken" at bounding box center [424, 169] width 101 height 16
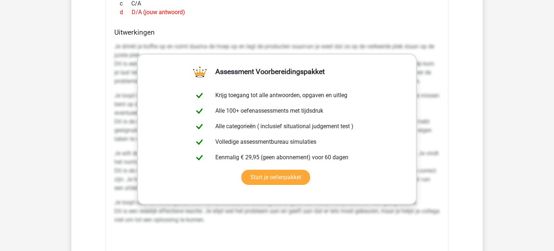
scroll to position [1596, 0]
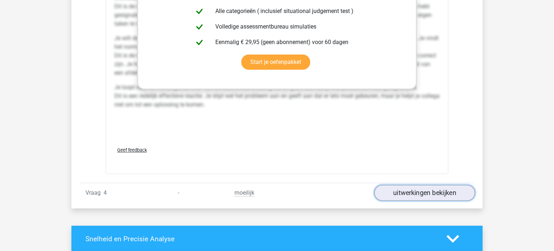
click at [409, 196] on link "uitwerkingen bekijken" at bounding box center [424, 193] width 101 height 16
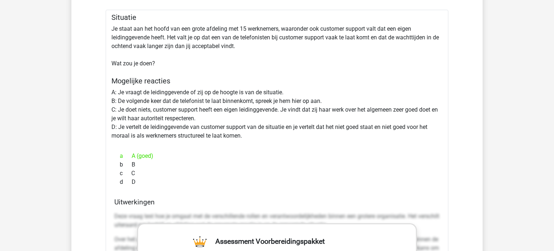
scroll to position [1808, 0]
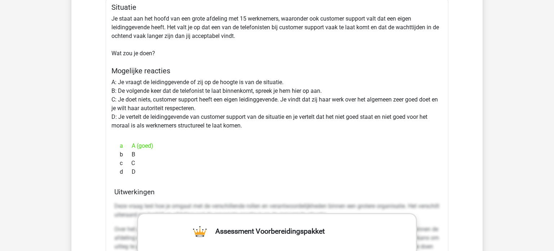
click at [255, 124] on div "Situatie Je staat aan het hoofd van een grote afdeling met 15 werknemers, waaro…" at bounding box center [277, 224] width 343 height 449
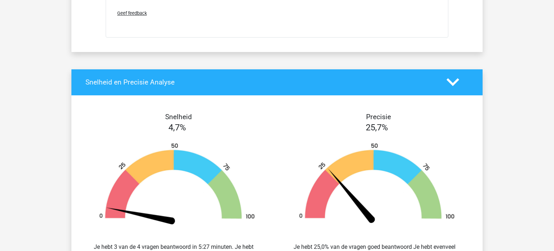
scroll to position [2240, 0]
